Goal: Go to known website: Access a specific website the user already knows

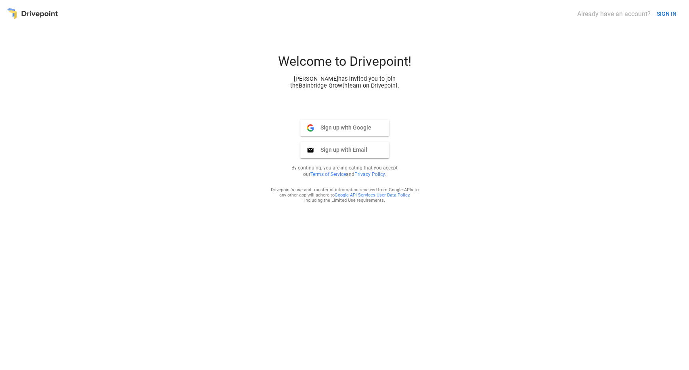
click at [662, 15] on button "SIGN IN" at bounding box center [666, 13] width 26 height 15
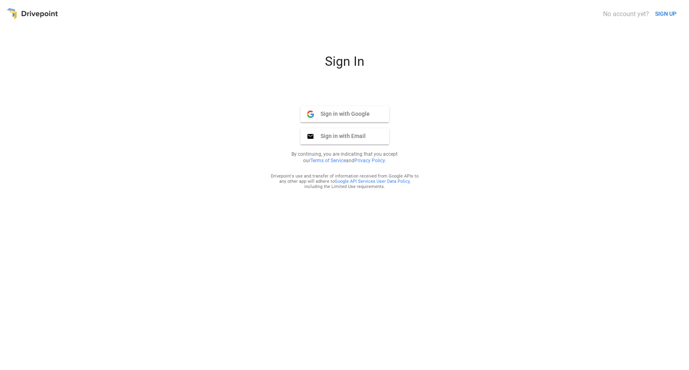
click at [354, 114] on span "Sign in with Google" at bounding box center [342, 113] width 56 height 7
